Goal: Task Accomplishment & Management: Manage account settings

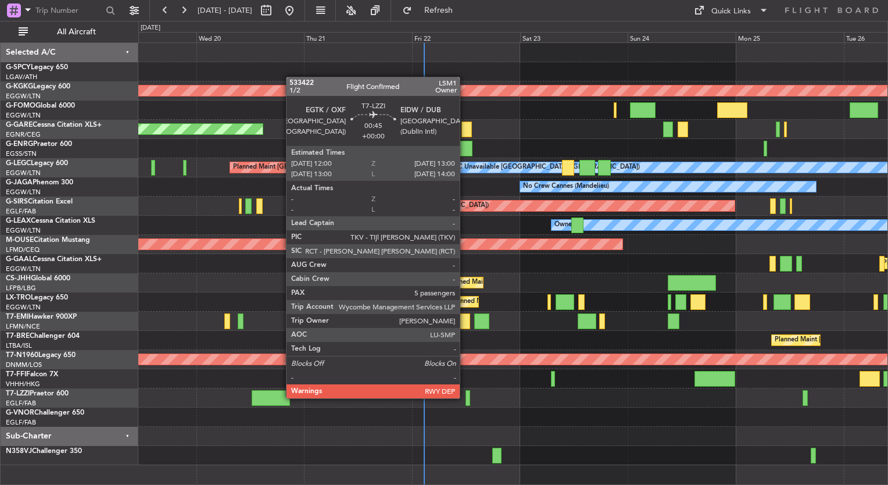
click at [465, 397] on div at bounding box center [467, 398] width 5 height 16
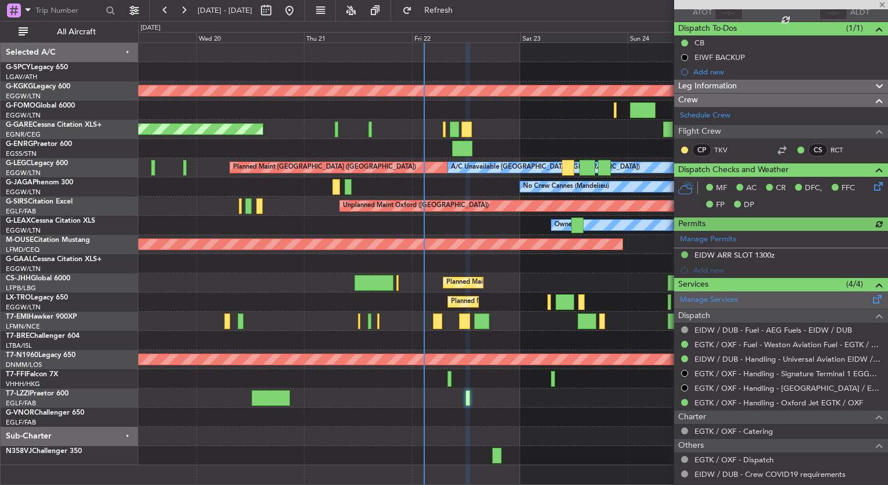
scroll to position [102, 0]
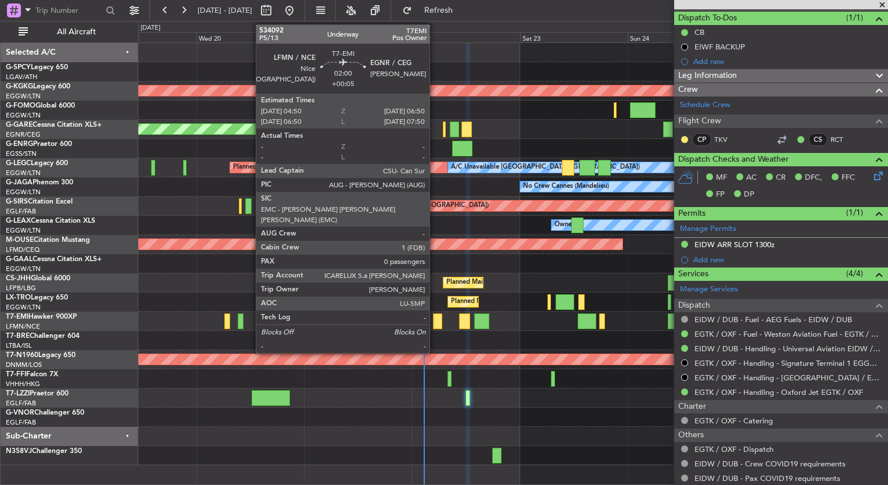
click at [435, 322] on div at bounding box center [437, 321] width 9 height 16
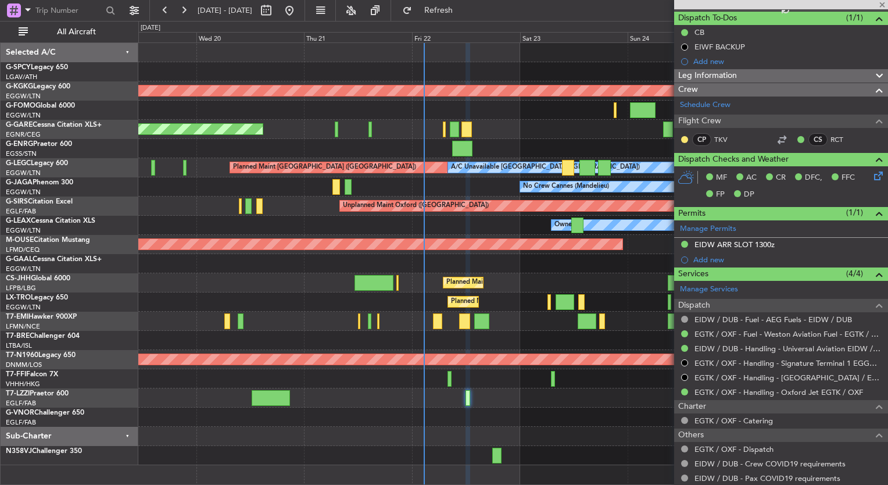
type input "+00:05"
type input "0"
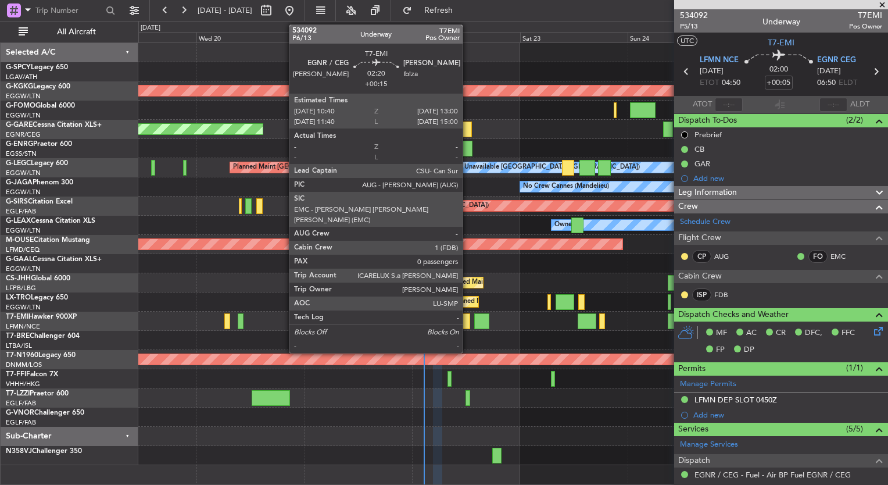
click at [466, 321] on div at bounding box center [464, 321] width 11 height 16
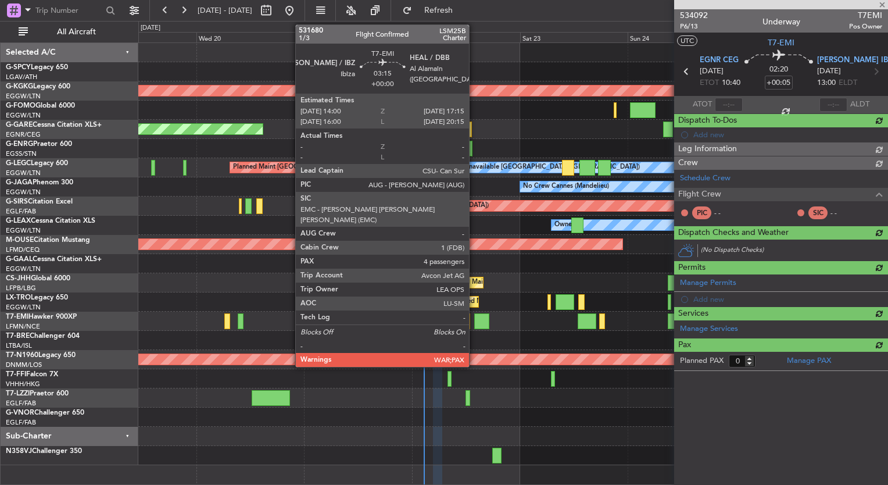
type input "+00:15"
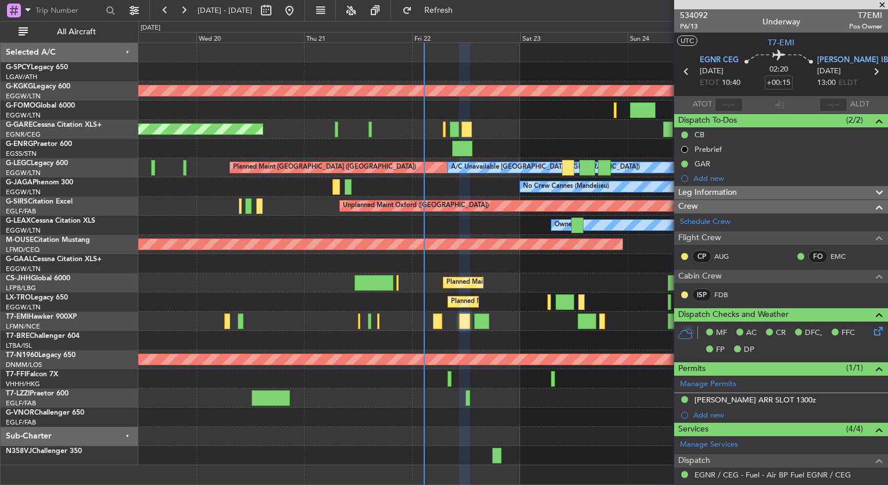
click at [686, 290] on div at bounding box center [684, 294] width 9 height 9
click at [683, 293] on button at bounding box center [684, 294] width 7 height 7
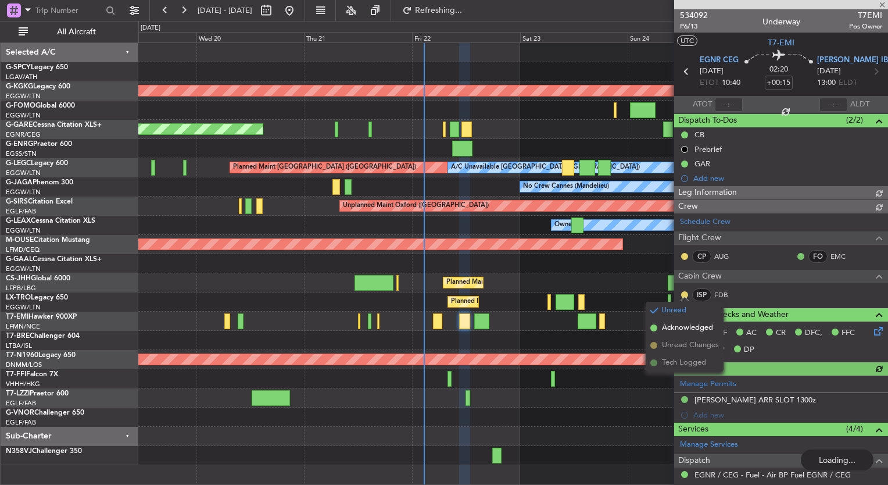
click at [635, 268] on div "Planned Maint Dusseldorf" at bounding box center [512, 263] width 749 height 19
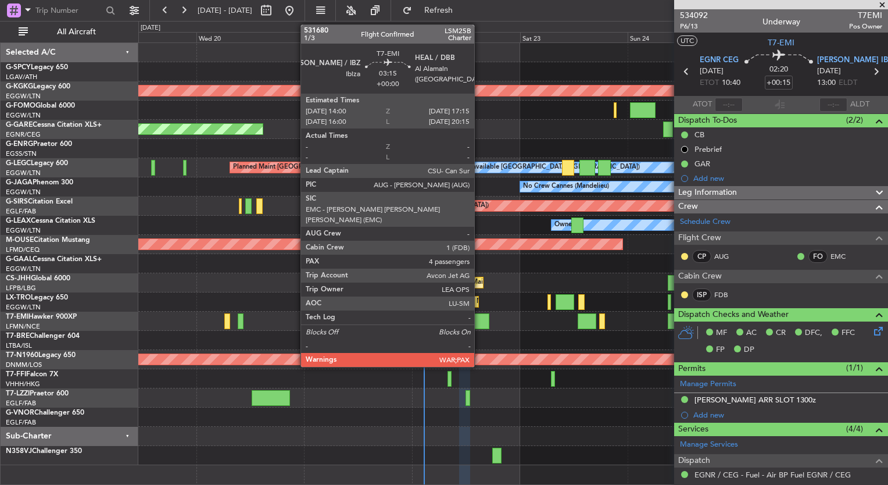
click at [479, 319] on div at bounding box center [481, 321] width 15 height 16
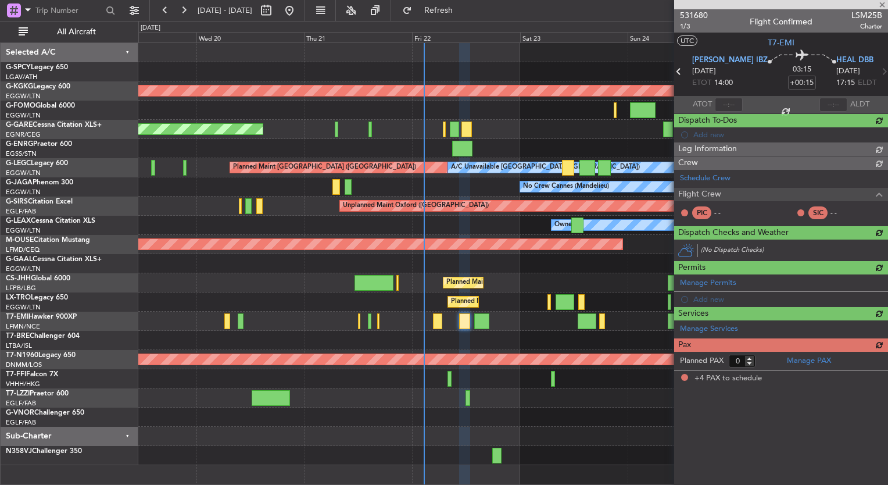
type input "4"
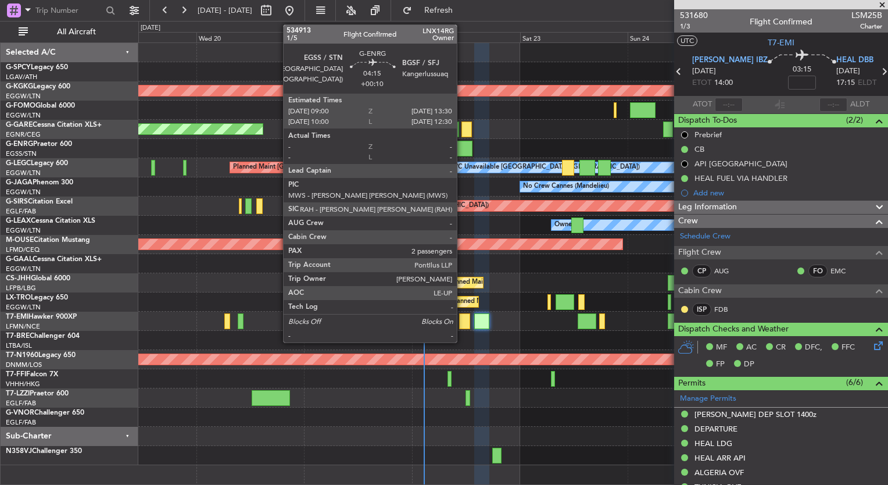
click at [461, 152] on div at bounding box center [462, 149] width 20 height 16
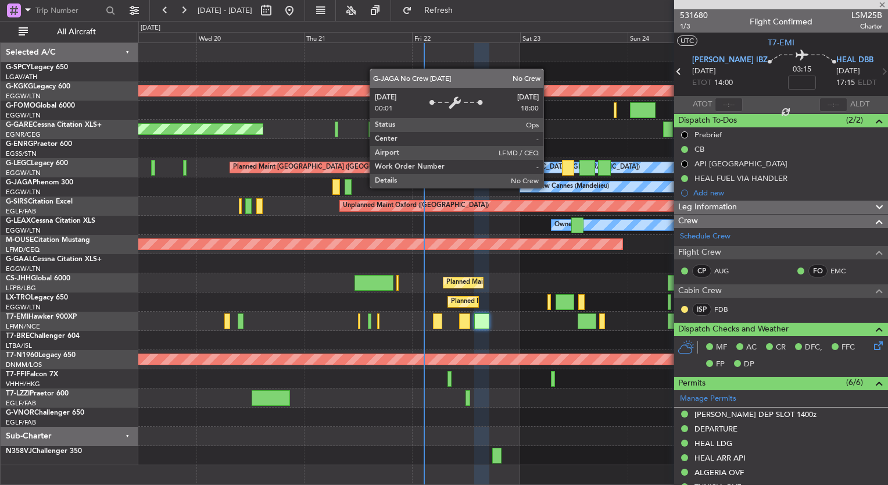
type input "+00:10"
type input "2"
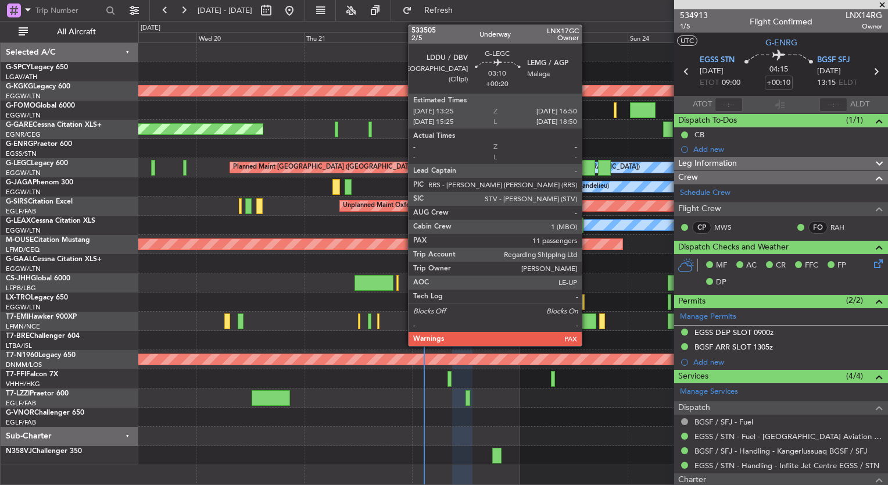
click at [587, 165] on div at bounding box center [587, 168] width 16 height 16
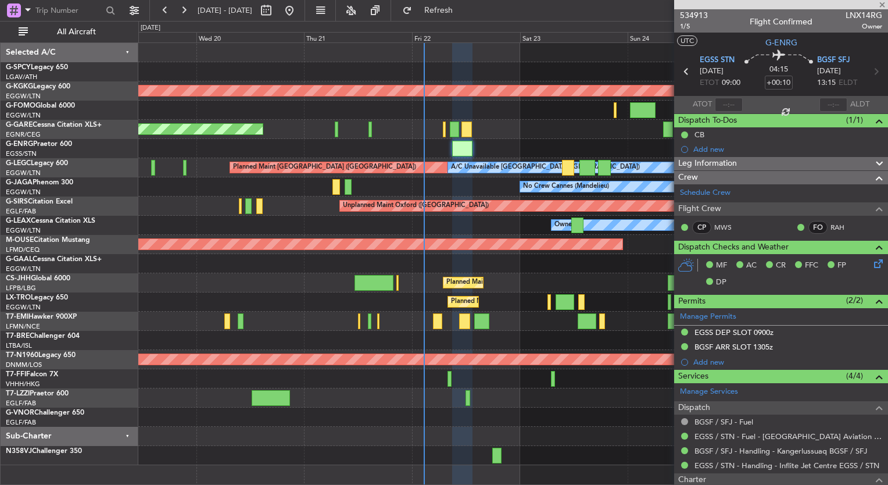
type input "+00:20"
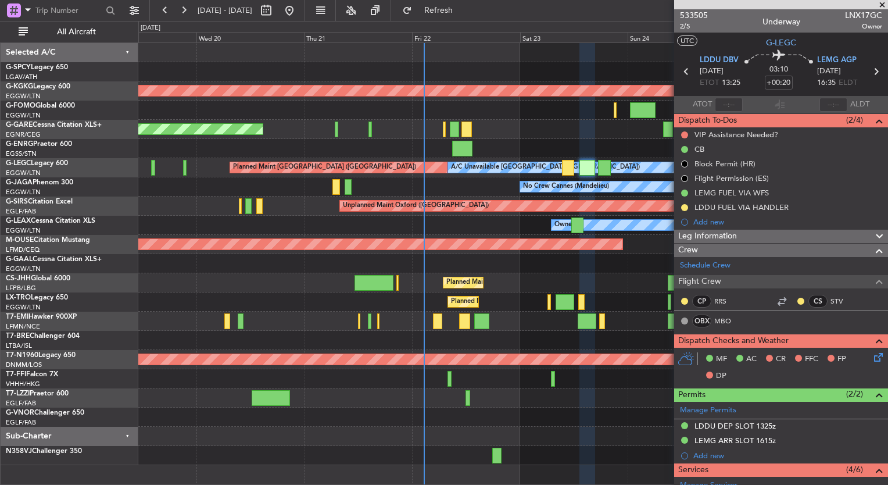
click at [881, 4] on span at bounding box center [882, 5] width 12 height 10
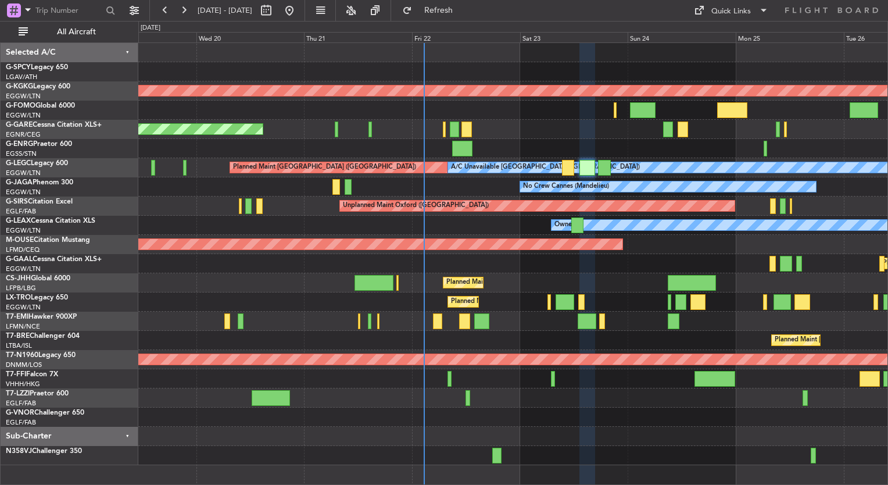
type input "0"
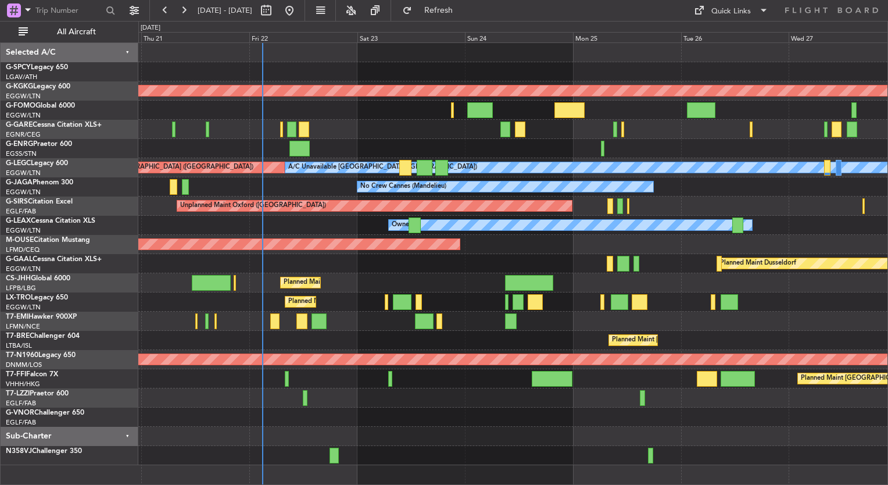
click at [287, 196] on div "AOG Maint [GEOGRAPHIC_DATA] (Ataturk) Unplanned Maint [PERSON_NAME] A/C Unavail…" at bounding box center [512, 254] width 749 height 422
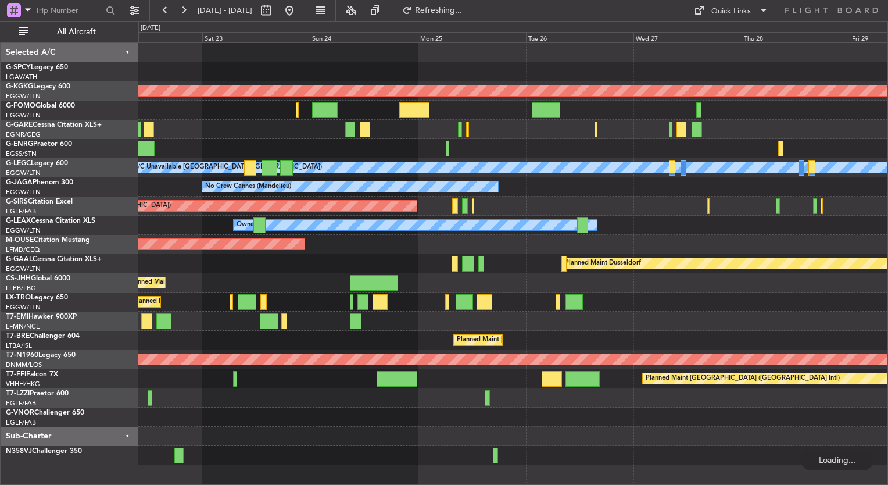
click at [341, 174] on div "AOG Maint [GEOGRAPHIC_DATA] (Ataturk) A/C Unavailable [GEOGRAPHIC_DATA] ([GEOGR…" at bounding box center [512, 254] width 749 height 422
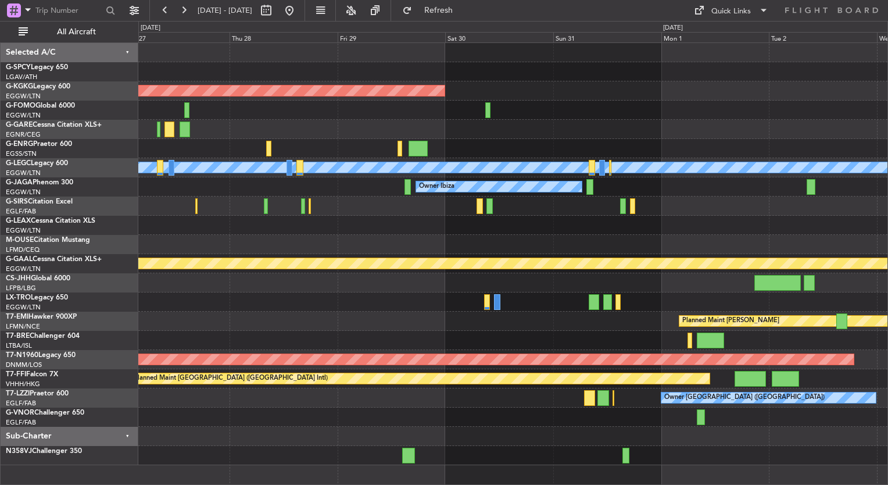
click at [443, 128] on div "AOG Maint [GEOGRAPHIC_DATA] (Ataturk) A/C Unavailable [GEOGRAPHIC_DATA] ([GEOGR…" at bounding box center [512, 254] width 749 height 422
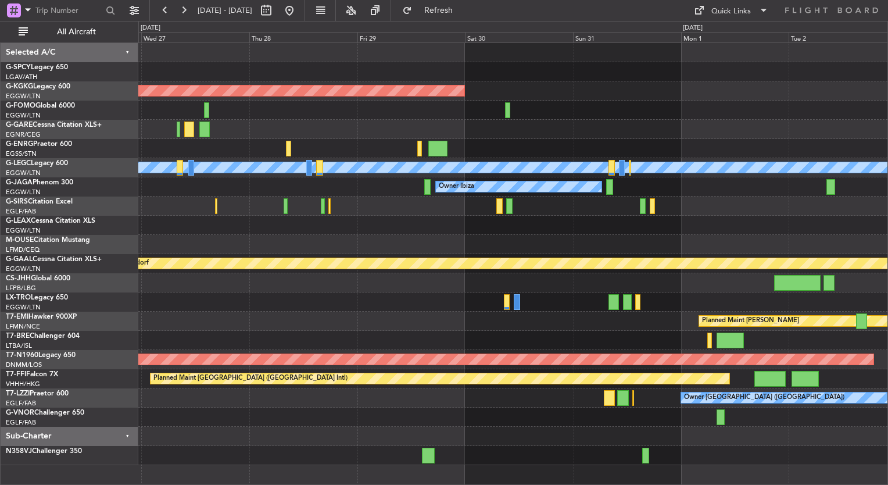
click at [388, 227] on div "Owner" at bounding box center [512, 225] width 749 height 19
